Goal: Find specific page/section: Find specific page/section

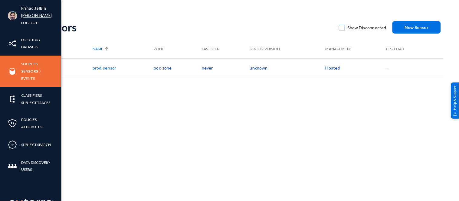
click at [25, 16] on link "[PERSON_NAME]" at bounding box center [36, 15] width 31 height 7
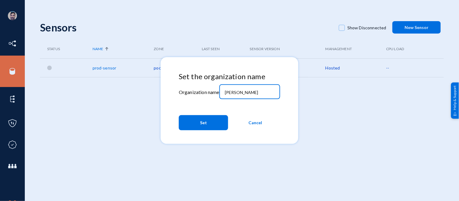
drag, startPoint x: 239, startPoint y: 92, endPoint x: 191, endPoint y: 84, distance: 49.1
click at [191, 84] on div "Set the organization name Organization name [PERSON_NAME] Set Cancel" at bounding box center [229, 102] width 101 height 61
type input "bhm"
click at [193, 118] on button "Set" at bounding box center [203, 122] width 49 height 15
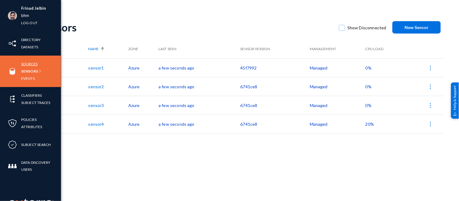
click at [28, 64] on link "Sources" at bounding box center [29, 64] width 16 height 7
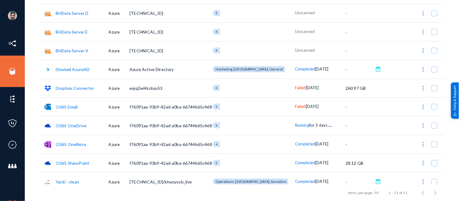
scroll to position [80, 0]
